Goal: Task Accomplishment & Management: Complete application form

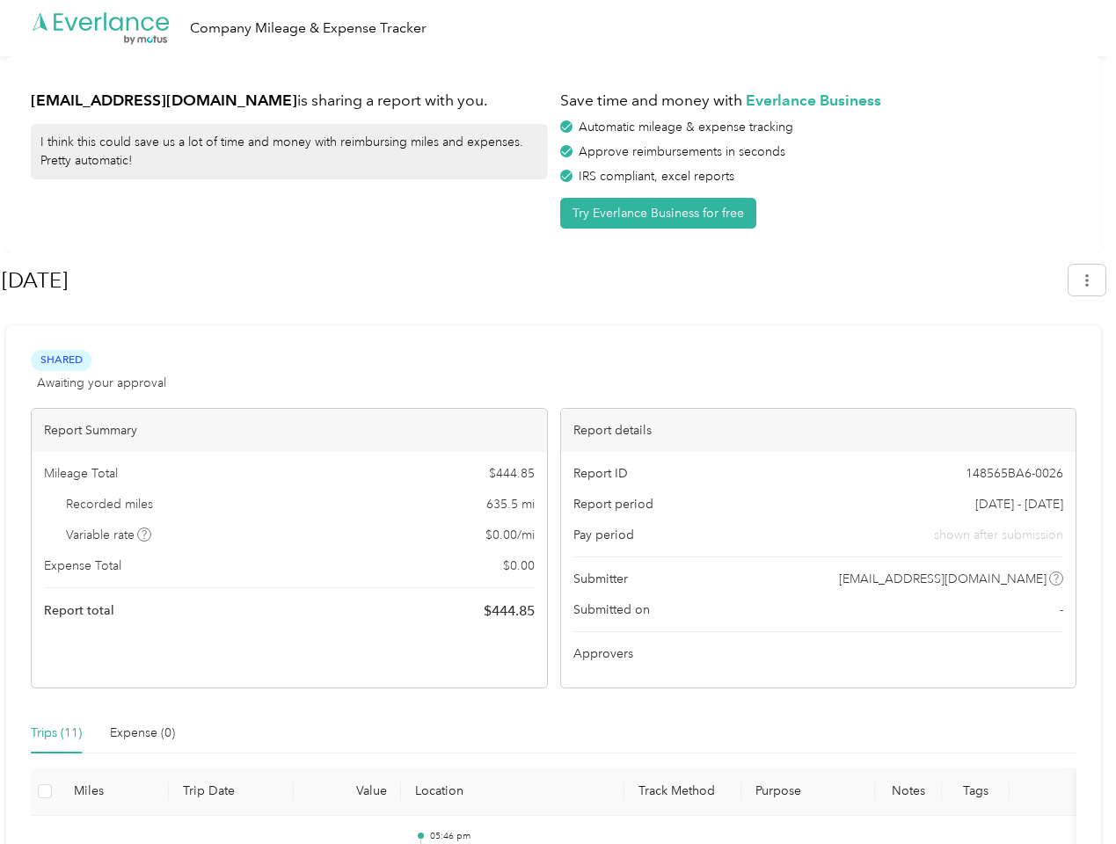
click at [561, 422] on div "Report details" at bounding box center [818, 430] width 515 height 43
click at [558, 28] on div ".cls-1 { fill: #00adee; } .cls-2 { fill: #fff; } .cls-3 { fill: #707372; } .cls…" at bounding box center [553, 28] width 1107 height 56
click at [661, 213] on button "Try Everlance Business for free" at bounding box center [658, 213] width 196 height 31
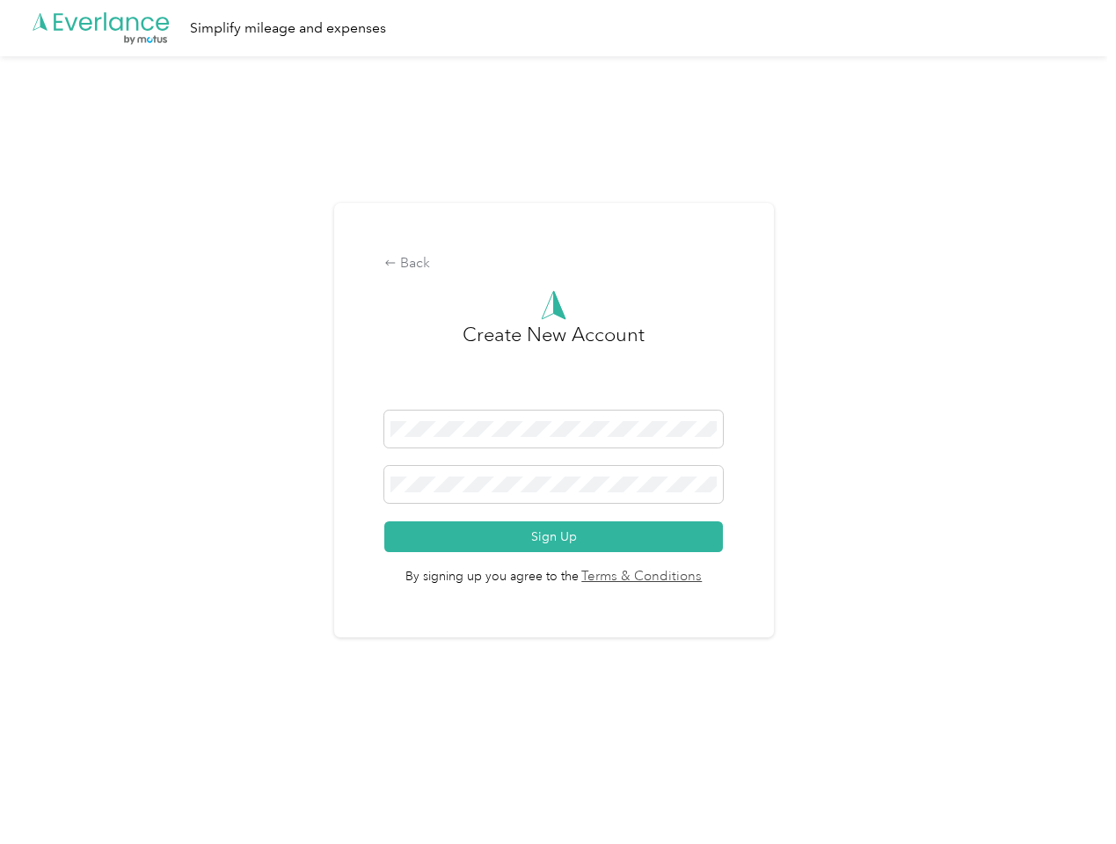
click at [534, 281] on div "Back Create New Account Sign Up By signing up you agree to the Terms & Conditio…" at bounding box center [554, 420] width 440 height 435
click at [1096, 280] on div "Back Create New Account Sign Up By signing up you agree to the Terms & Conditio…" at bounding box center [553, 427] width 1107 height 743
